Goal: Navigation & Orientation: Find specific page/section

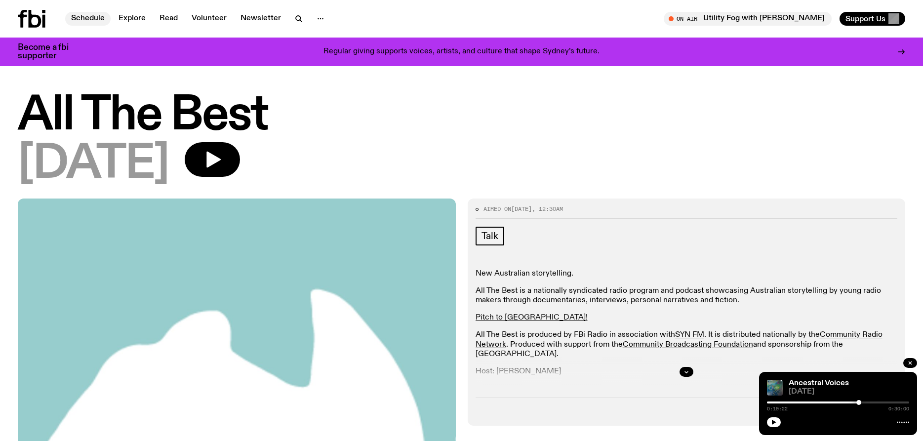
click at [79, 15] on link "Schedule" at bounding box center [87, 19] width 45 height 14
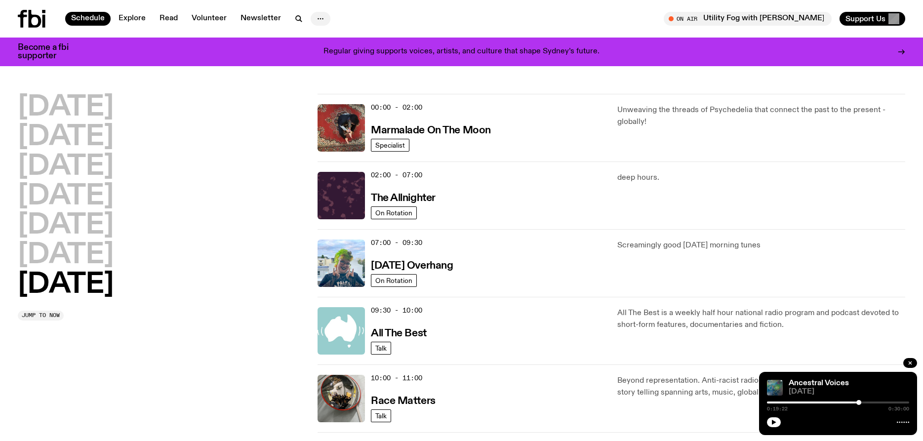
click at [317, 16] on icon "button" at bounding box center [321, 19] width 12 height 12
click at [320, 37] on link "About Us" at bounding box center [320, 40] width 49 height 14
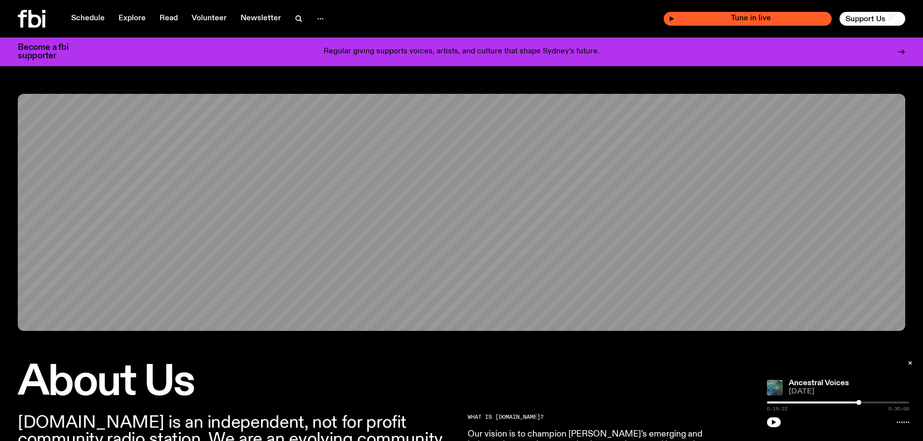
click at [674, 19] on icon "button" at bounding box center [672, 18] width 4 height 5
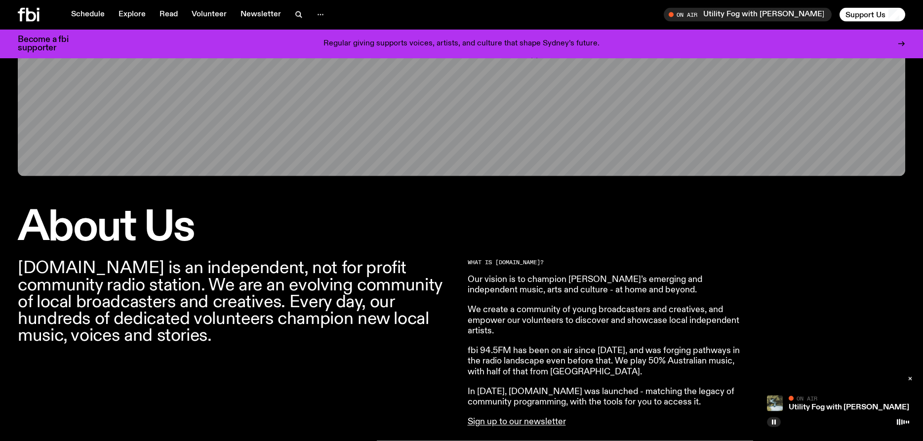
scroll to position [147, 0]
click at [504, 421] on link "Sign up to our newsletter" at bounding box center [517, 421] width 98 height 9
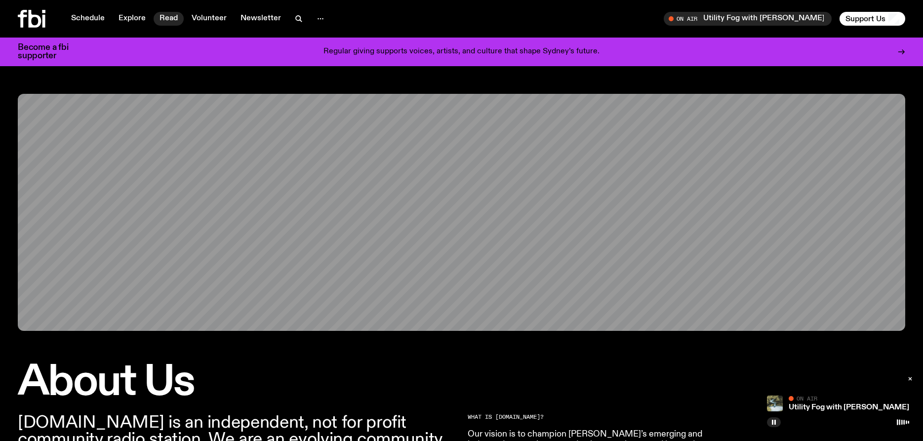
click at [166, 19] on link "Read" at bounding box center [169, 19] width 30 height 14
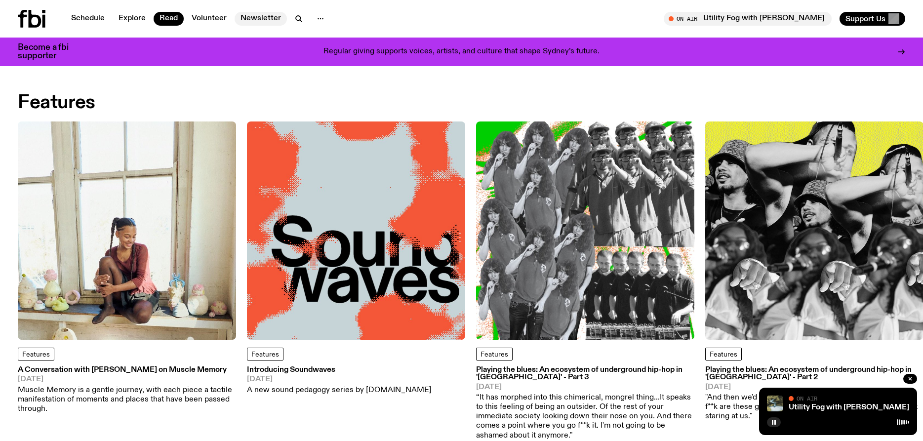
click at [253, 16] on link "Newsletter" at bounding box center [261, 19] width 52 height 14
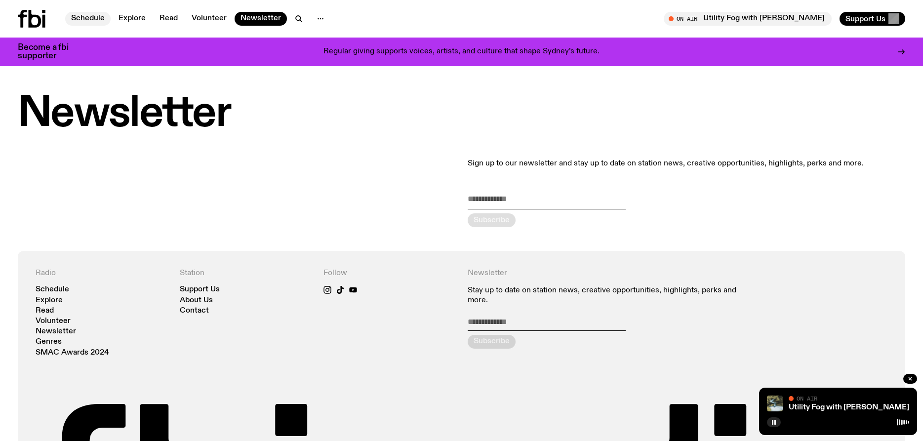
click at [80, 15] on link "Schedule" at bounding box center [87, 19] width 45 height 14
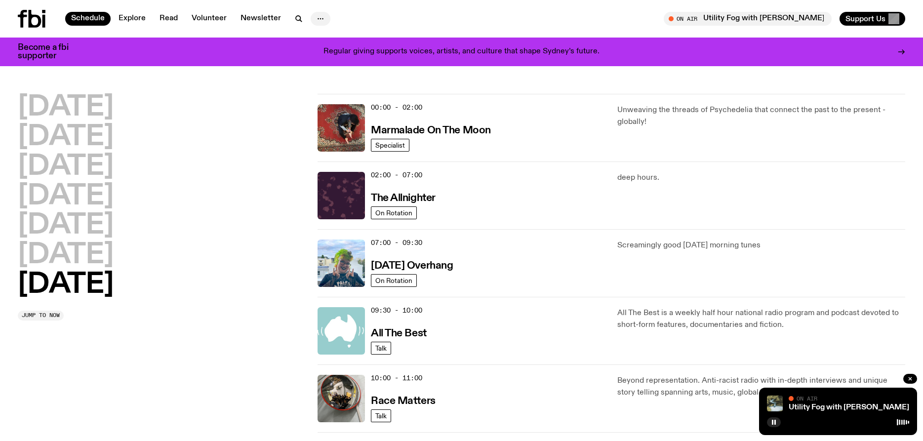
click at [315, 17] on icon "button" at bounding box center [321, 19] width 12 height 12
click at [313, 39] on link "About Us" at bounding box center [320, 40] width 49 height 14
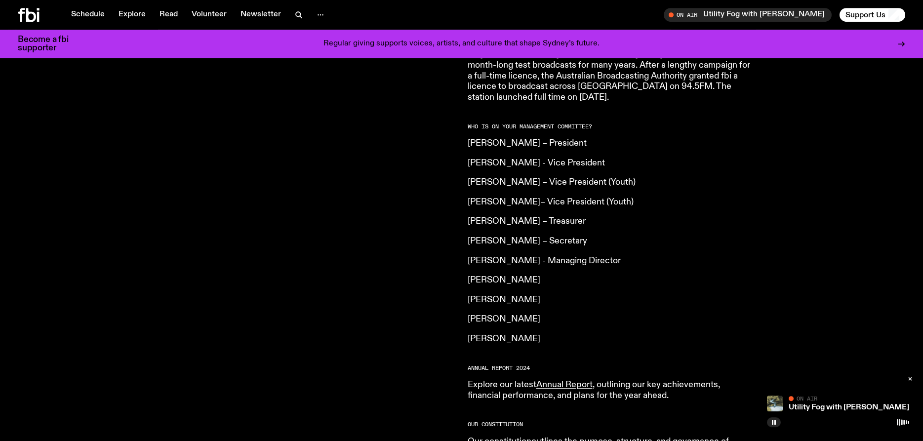
scroll to position [705, 0]
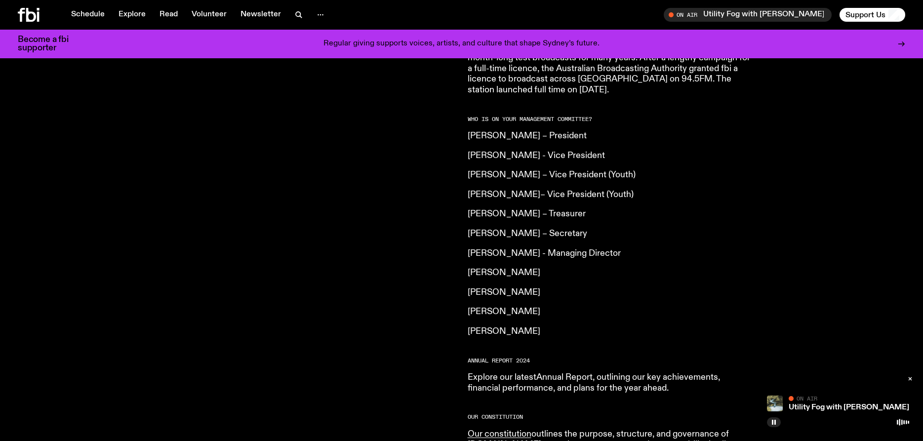
click at [566, 373] on link "Annual Report" at bounding box center [564, 377] width 56 height 9
